Goal: Information Seeking & Learning: Find specific fact

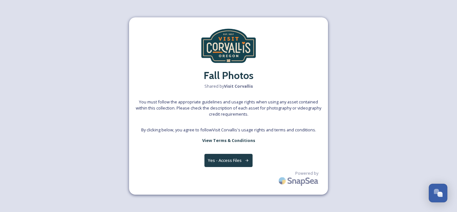
click at [231, 161] on button "Yes - Access Files" at bounding box center [228, 160] width 48 height 13
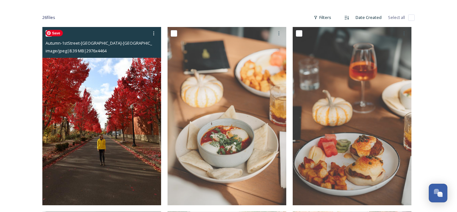
scroll to position [98, 0]
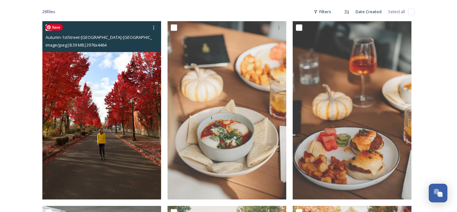
click at [132, 144] on img at bounding box center [101, 110] width 119 height 178
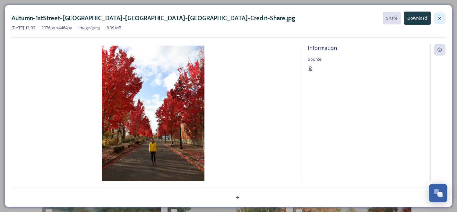
click at [440, 17] on icon at bounding box center [439, 18] width 5 height 5
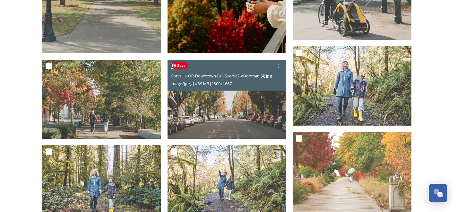
scroll to position [700, 0]
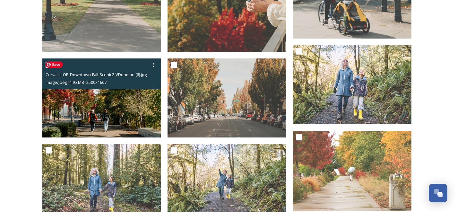
click at [117, 117] on img at bounding box center [101, 97] width 119 height 79
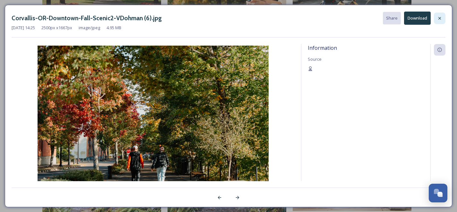
click at [441, 18] on icon at bounding box center [439, 18] width 5 height 5
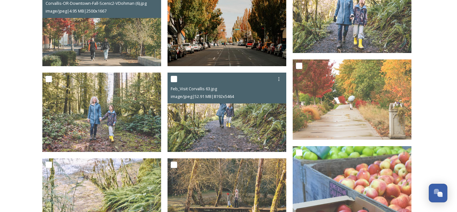
scroll to position [775, 0]
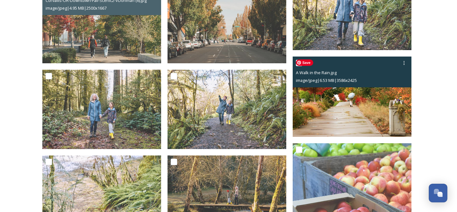
click at [368, 110] on img at bounding box center [352, 97] width 119 height 80
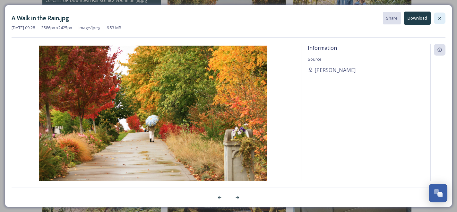
click at [440, 18] on icon at bounding box center [439, 18] width 5 height 5
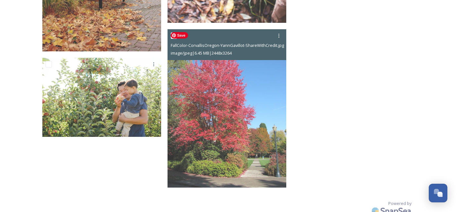
scroll to position [1184, 0]
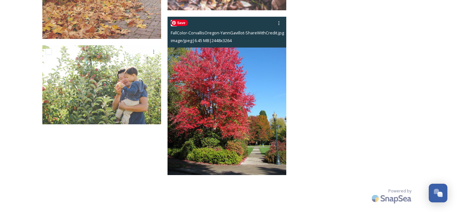
click at [270, 112] on img at bounding box center [227, 96] width 119 height 158
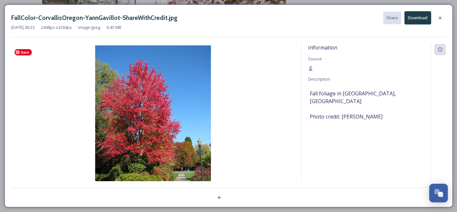
scroll to position [1132, 0]
click at [439, 17] on icon at bounding box center [439, 18] width 5 height 5
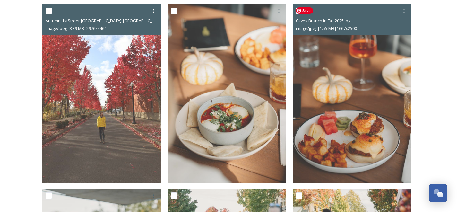
scroll to position [110, 0]
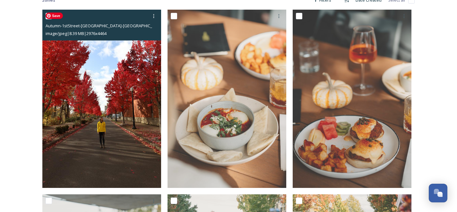
click at [119, 95] on img at bounding box center [101, 99] width 119 height 178
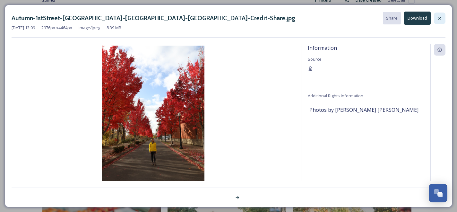
click at [436, 18] on div at bounding box center [440, 19] width 12 height 12
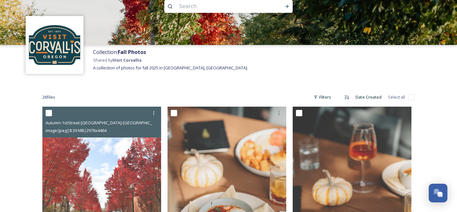
scroll to position [13, 0]
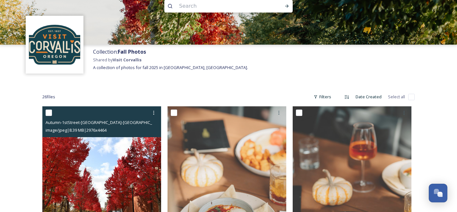
click at [47, 109] on input "checkbox" at bounding box center [49, 112] width 6 height 6
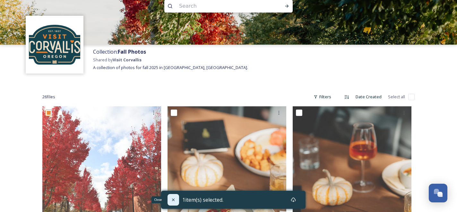
click at [171, 199] on icon at bounding box center [173, 199] width 5 height 5
checkbox input "false"
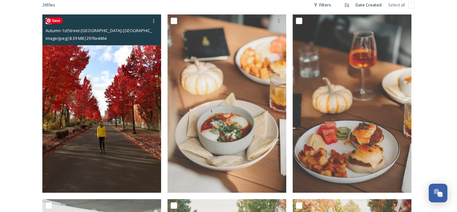
scroll to position [93, 0]
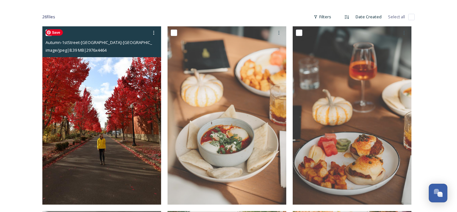
click at [116, 73] on img at bounding box center [101, 115] width 119 height 178
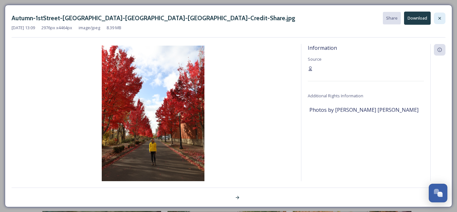
click at [438, 16] on icon at bounding box center [439, 18] width 5 height 5
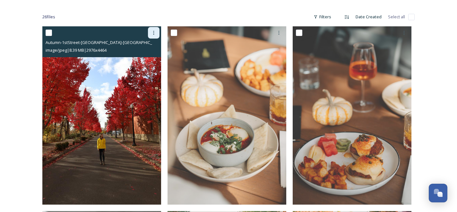
click at [153, 32] on icon at bounding box center [153, 32] width 5 height 5
click at [146, 47] on span "View File" at bounding box center [144, 47] width 17 height 6
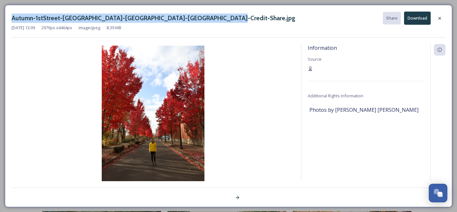
drag, startPoint x: 13, startPoint y: 18, endPoint x: 217, endPoint y: 19, distance: 204.8
click at [217, 19] on div "Autumn-1stStreet-[GEOGRAPHIC_DATA]-[GEOGRAPHIC_DATA]-[GEOGRAPHIC_DATA]-Credit-S…" at bounding box center [229, 18] width 434 height 13
copy h3 "Autumn-1stStreet-[GEOGRAPHIC_DATA]-[GEOGRAPHIC_DATA]-[GEOGRAPHIC_DATA]-Credit-S…"
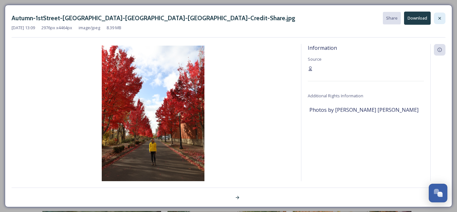
click at [439, 17] on icon at bounding box center [439, 18] width 5 height 5
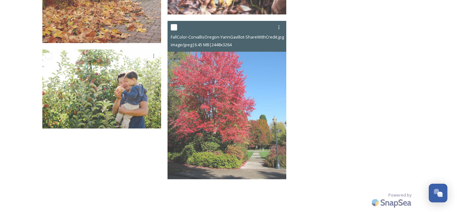
scroll to position [1184, 0]
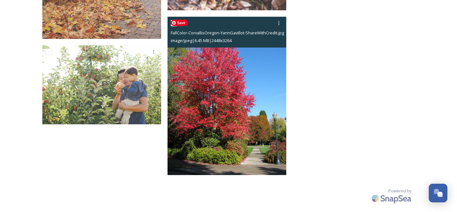
click at [252, 72] on img at bounding box center [227, 96] width 119 height 158
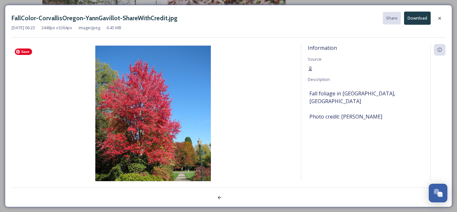
scroll to position [1133, 0]
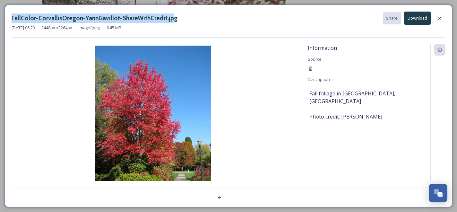
drag, startPoint x: 13, startPoint y: 17, endPoint x: 167, endPoint y: 17, distance: 154.4
click at [167, 17] on h3 "FallColor-CorvallisOregon-YannGavillot-ShareWithCredit.jpg" at bounding box center [95, 17] width 166 height 9
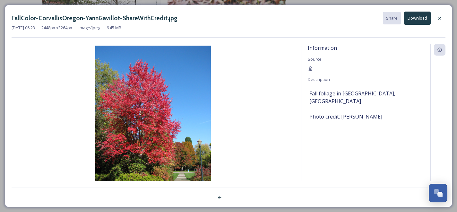
click at [172, 19] on div "FallColor-CorvallisOregon-YannGavillot-ShareWithCredit.jpg Share Download" at bounding box center [229, 18] width 434 height 13
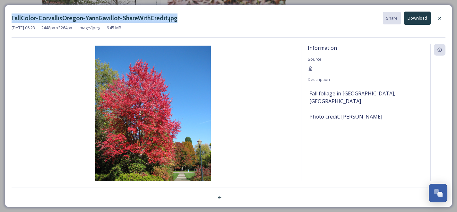
drag, startPoint x: 172, startPoint y: 19, endPoint x: 12, endPoint y: 22, distance: 160.2
click at [12, 22] on div "FallColor-CorvallisOregon-YannGavillot-ShareWithCredit.jpg Share Download" at bounding box center [229, 18] width 434 height 13
copy h3 "FallColor-CorvallisOregon-YannGavillot-ShareWithCredit.jpg"
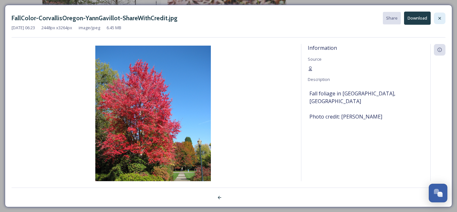
click at [440, 16] on icon at bounding box center [439, 18] width 5 height 5
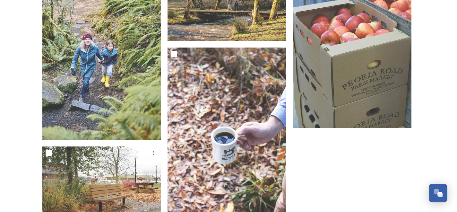
scroll to position [968, 0]
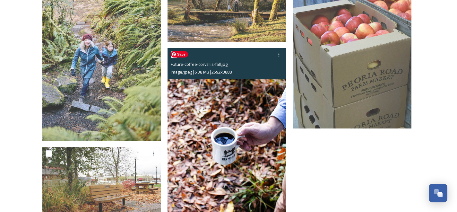
click at [246, 126] on img at bounding box center [227, 137] width 119 height 178
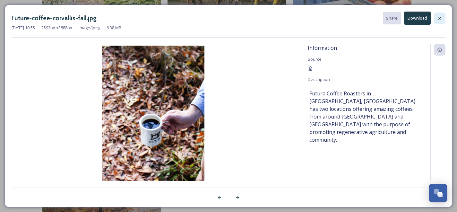
click at [438, 16] on icon at bounding box center [439, 18] width 5 height 5
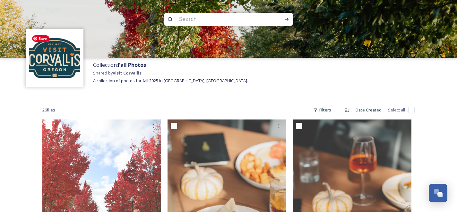
click at [58, 55] on img at bounding box center [54, 57] width 51 height 51
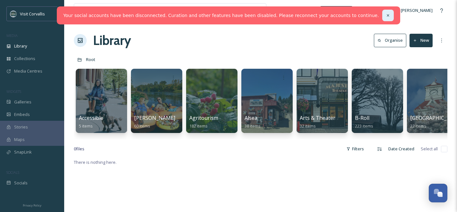
click at [386, 14] on icon at bounding box center [388, 15] width 4 height 4
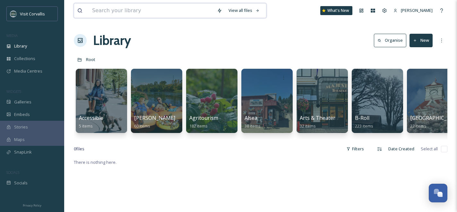
click at [167, 11] on input at bounding box center [151, 11] width 125 height 14
type input "marys peak"
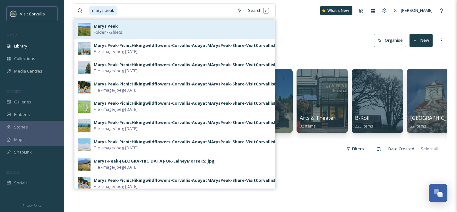
click at [151, 28] on div "Marys Peak Folder - 72 file(s)" at bounding box center [183, 29] width 178 height 12
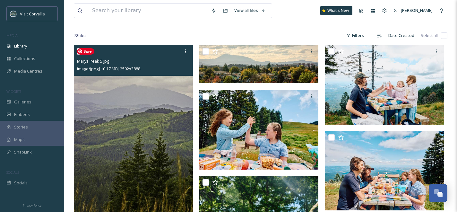
scroll to position [42, 0]
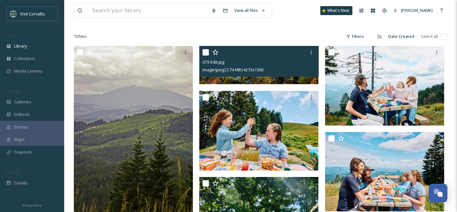
click at [249, 58] on div "073-Edit.jpg" at bounding box center [260, 62] width 114 height 8
click at [287, 79] on img at bounding box center [258, 65] width 119 height 38
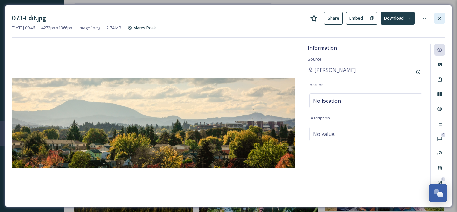
click at [435, 16] on div at bounding box center [440, 19] width 12 height 12
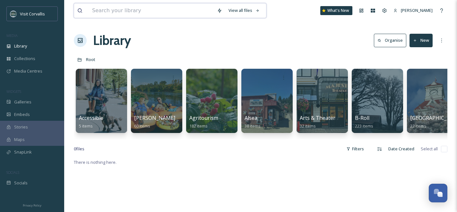
click at [167, 9] on input at bounding box center [151, 11] width 125 height 14
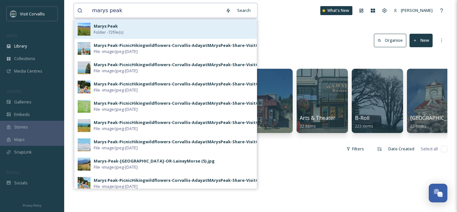
type input "marys peak"
click at [148, 29] on div "Marys Peak Folder - 72 file(s)" at bounding box center [174, 29] width 160 height 12
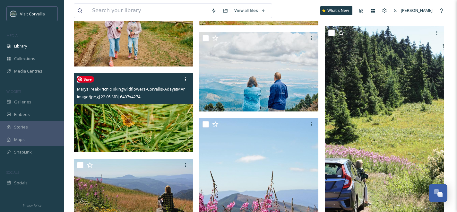
scroll to position [2155, 0]
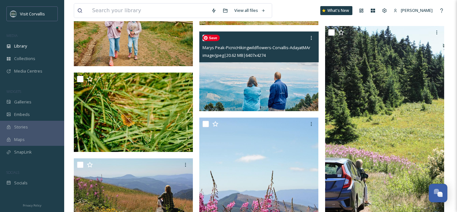
click at [211, 95] on img at bounding box center [258, 71] width 119 height 80
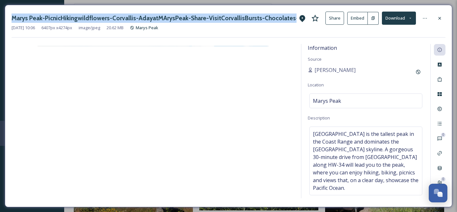
drag, startPoint x: 12, startPoint y: 19, endPoint x: 311, endPoint y: 22, distance: 299.2
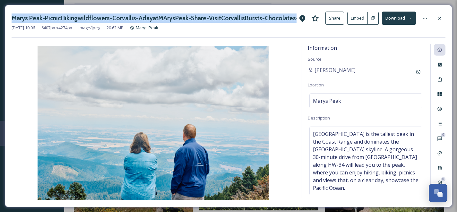
click at [311, 22] on div "Marys Peak-PicnicHikingwildflowers-Corvallis-AdayatMArysPeak-Share-VisitCorvall…" at bounding box center [229, 18] width 434 height 13
copy div "Marys Peak-PicnicHikingwildflowers-Corvallis-AdayatMArysPeak-Share-VisitCorvall…"
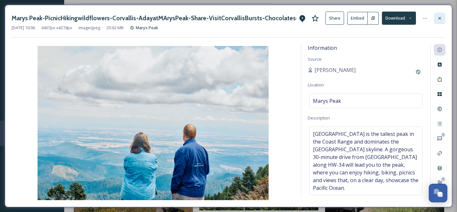
click at [440, 16] on icon at bounding box center [439, 18] width 5 height 5
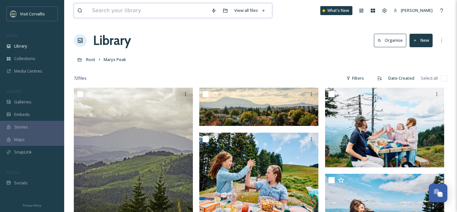
click at [104, 11] on input at bounding box center [148, 11] width 119 height 14
type input "OSU"
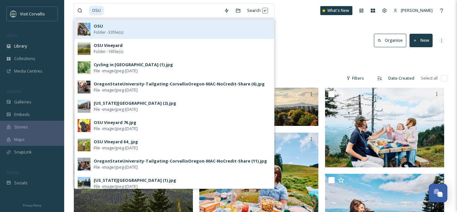
click at [136, 31] on div "OSU Folder - 33 file(s)" at bounding box center [182, 29] width 177 height 12
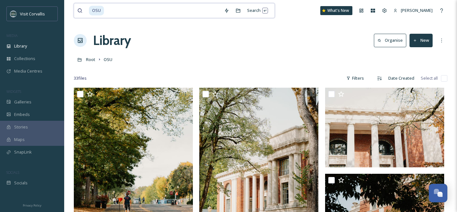
click at [134, 10] on input at bounding box center [163, 11] width 116 height 14
drag, startPoint x: 138, startPoint y: 12, endPoint x: 91, endPoint y: 13, distance: 47.2
click at [91, 13] on div "OSU" at bounding box center [155, 11] width 132 height 14
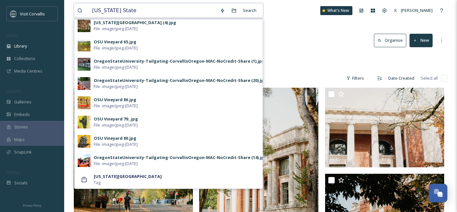
drag, startPoint x: 140, startPoint y: 12, endPoint x: 91, endPoint y: 10, distance: 48.2
click at [91, 10] on input "Oregon State" at bounding box center [153, 11] width 128 height 14
type input "trees"
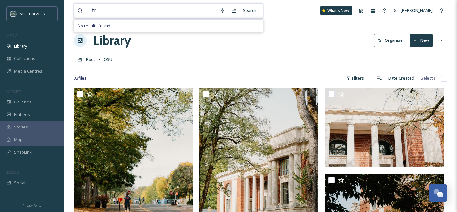
type input "t"
